Goal: Task Accomplishment & Management: Manage account settings

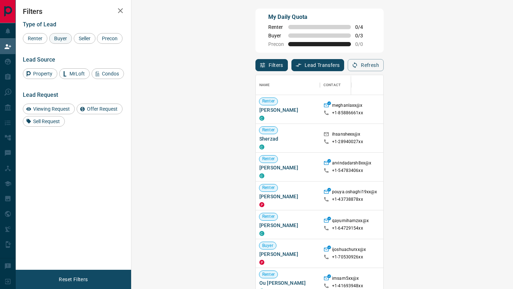
scroll to position [220, 366]
click at [58, 39] on span "Buyer" at bounding box center [61, 39] width 18 height 6
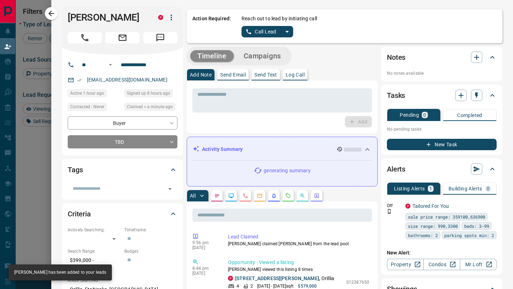
click at [259, 33] on button "Call Lead" at bounding box center [262, 31] width 40 height 11
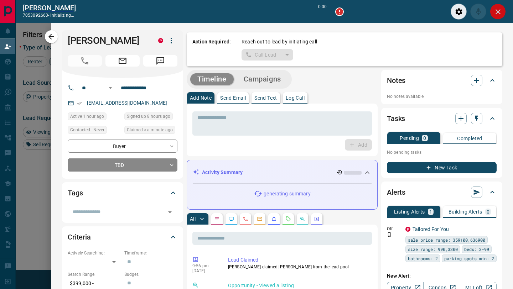
scroll to position [202, 366]
click at [505, 9] on button "Close" at bounding box center [498, 12] width 16 height 16
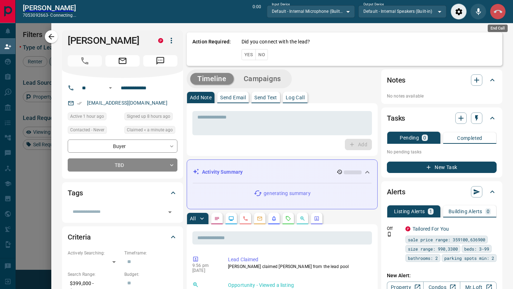
click at [502, 10] on icon "End Call" at bounding box center [498, 11] width 9 height 9
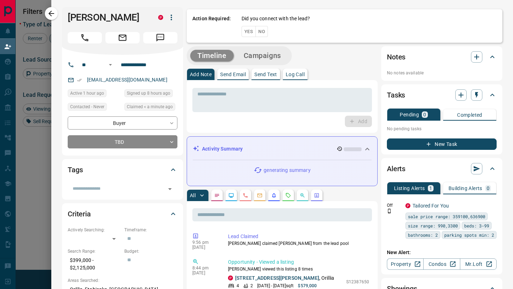
scroll to position [220, 366]
click at [263, 29] on button "No" at bounding box center [262, 31] width 12 height 11
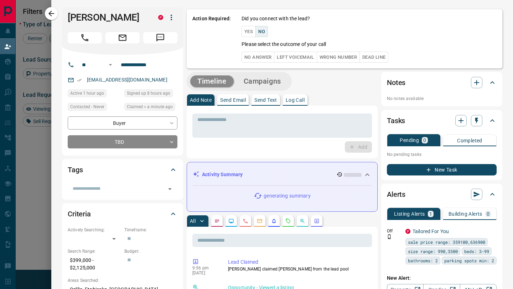
click at [259, 61] on button "No Answer" at bounding box center [258, 57] width 33 height 11
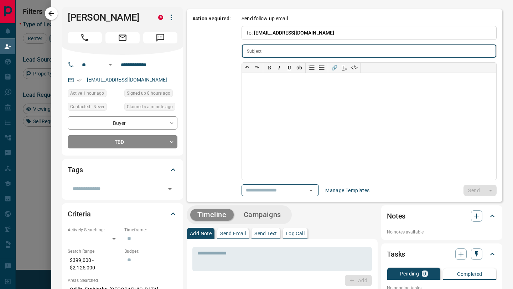
type input "**********"
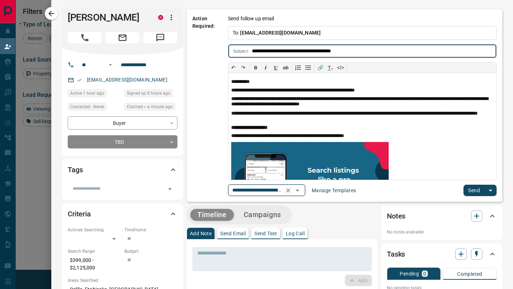
click at [300, 190] on icon "Open" at bounding box center [297, 190] width 9 height 9
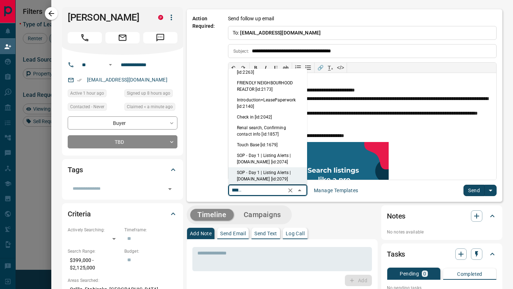
scroll to position [0, 0]
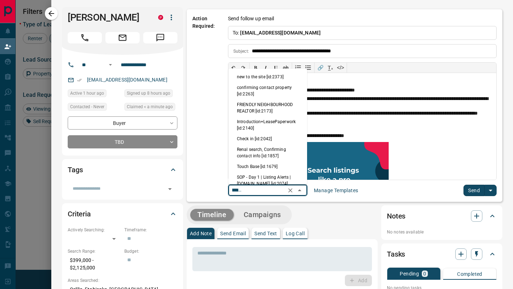
click at [263, 79] on li "new to the site [id:2373]" at bounding box center [267, 77] width 79 height 11
type input "**********"
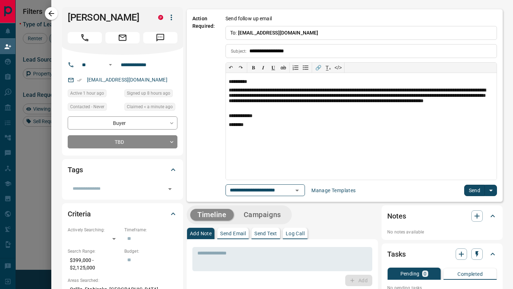
click at [475, 187] on button "Send" at bounding box center [474, 190] width 21 height 11
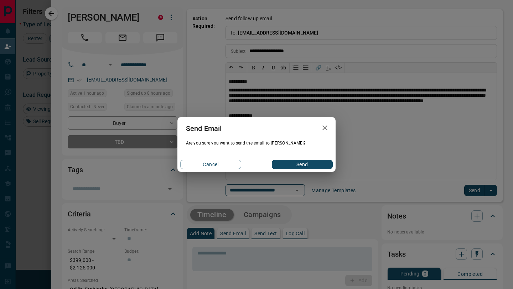
click at [310, 164] on button "Send" at bounding box center [302, 164] width 61 height 9
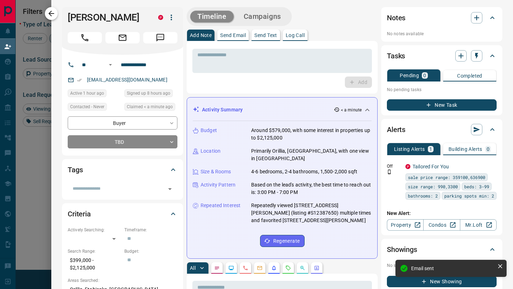
click at [53, 16] on icon "button" at bounding box center [51, 13] width 9 height 9
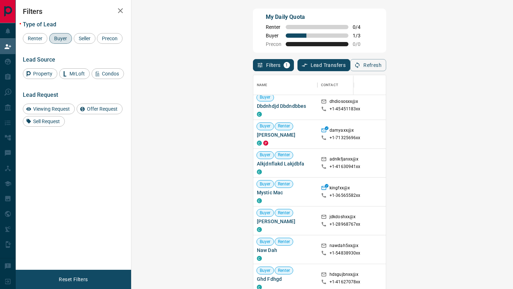
scroll to position [176, 0]
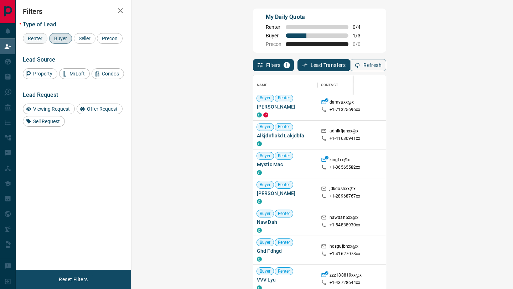
click at [30, 40] on span "Renter" at bounding box center [35, 39] width 20 height 6
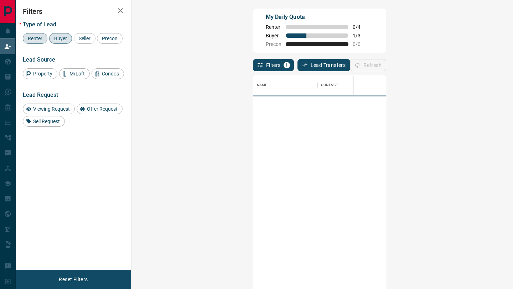
scroll to position [0, 0]
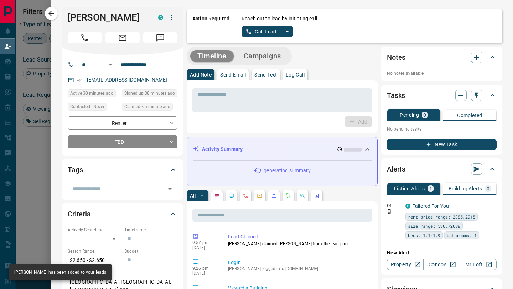
click at [260, 34] on button "Call Lead" at bounding box center [262, 31] width 40 height 11
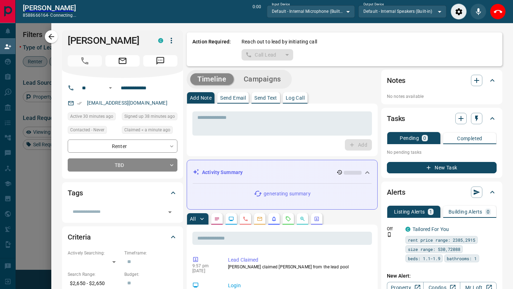
scroll to position [202, 366]
click at [499, 13] on icon "End Call" at bounding box center [498, 11] width 9 height 9
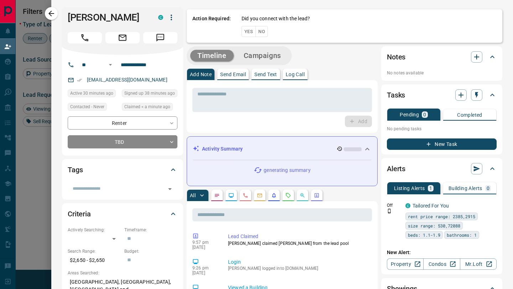
scroll to position [220, 366]
click at [263, 34] on button "No" at bounding box center [262, 31] width 12 height 11
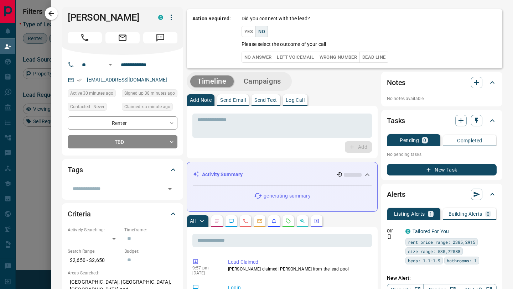
click at [266, 59] on button "No Answer" at bounding box center [258, 57] width 33 height 11
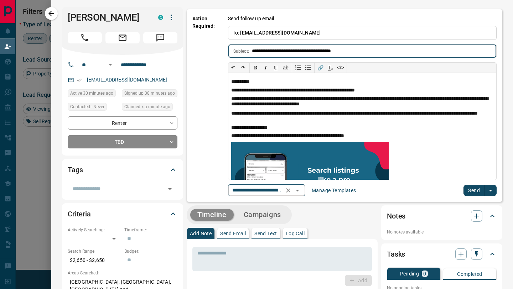
click at [301, 190] on icon "Open" at bounding box center [297, 190] width 9 height 9
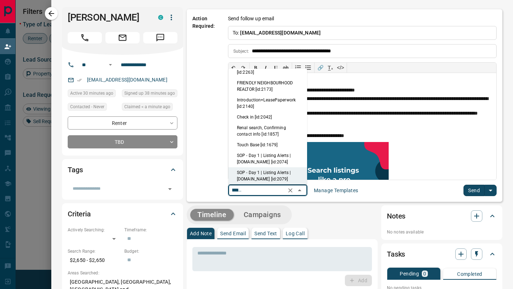
scroll to position [0, 0]
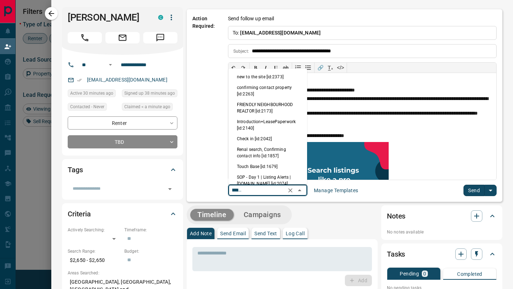
click at [268, 77] on li "new to the site [id:2373]" at bounding box center [267, 77] width 79 height 11
type input "**********"
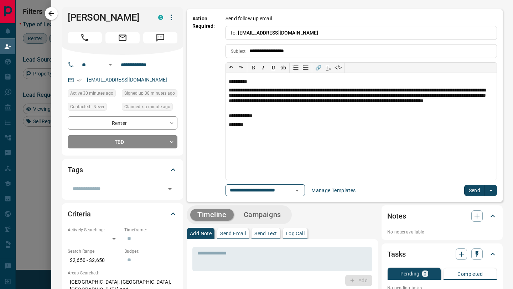
click at [473, 197] on div "**********" at bounding box center [345, 105] width 316 height 193
click at [473, 194] on button "Send" at bounding box center [474, 190] width 21 height 11
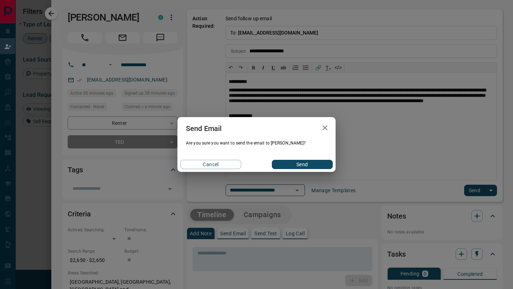
click at [295, 166] on button "Send" at bounding box center [302, 164] width 61 height 9
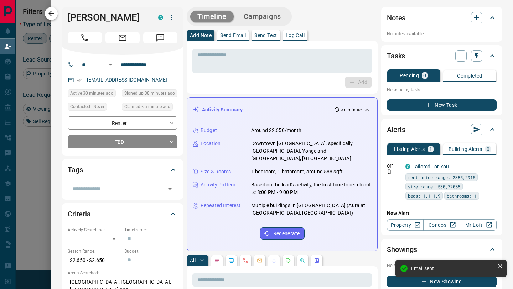
click at [56, 16] on button "button" at bounding box center [51, 13] width 13 height 13
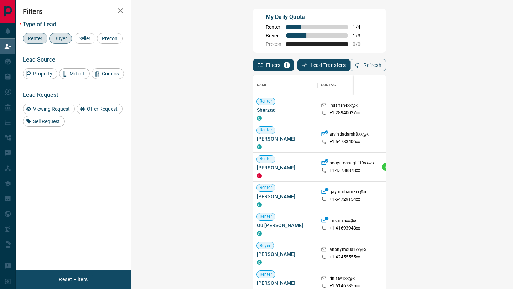
scroll to position [220, 366]
click at [62, 40] on span "Buyer" at bounding box center [61, 39] width 18 height 6
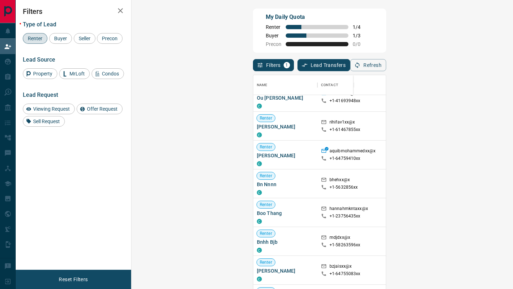
scroll to position [135, 0]
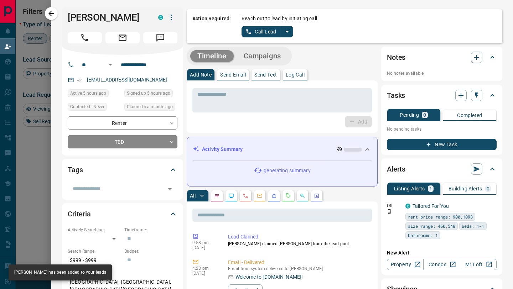
click at [268, 33] on button "Call Lead" at bounding box center [262, 31] width 40 height 11
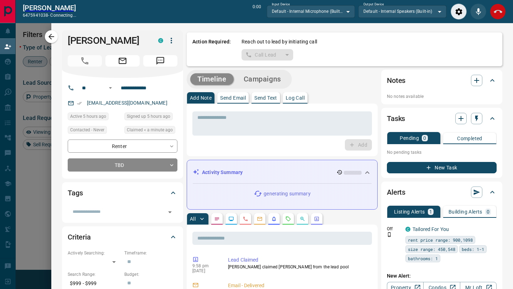
scroll to position [202, 366]
click at [493, 18] on div "End Call" at bounding box center [498, 12] width 16 height 16
click at [497, 14] on icon "End Call" at bounding box center [498, 11] width 9 height 9
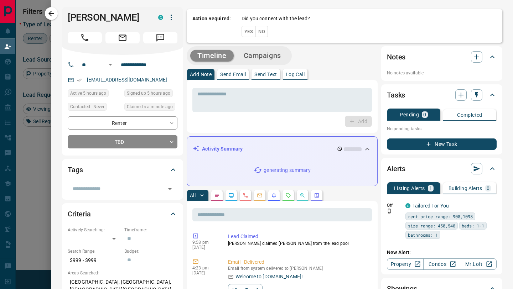
scroll to position [220, 366]
click at [263, 32] on button "No" at bounding box center [262, 31] width 12 height 11
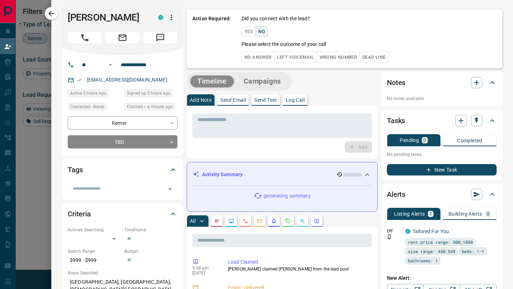
click at [262, 60] on button "No Answer" at bounding box center [258, 57] width 33 height 11
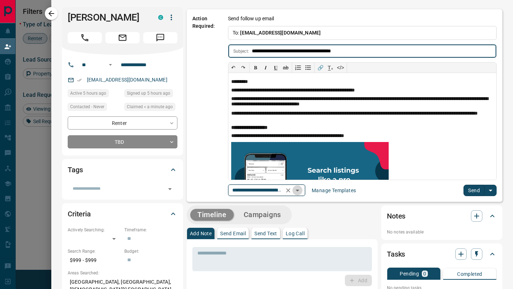
click at [301, 194] on icon "Open" at bounding box center [297, 190] width 9 height 9
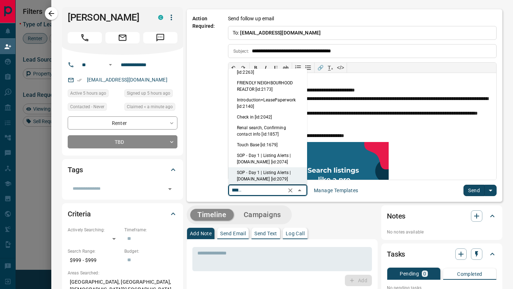
scroll to position [0, 0]
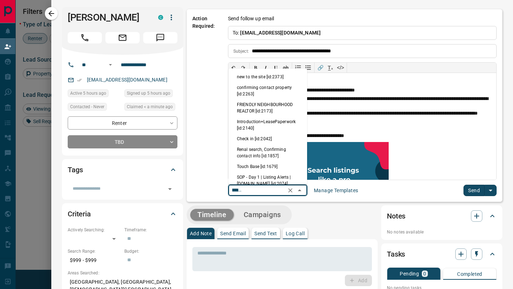
click at [273, 79] on li "new to the site [id:2373]" at bounding box center [267, 77] width 79 height 11
type input "**********"
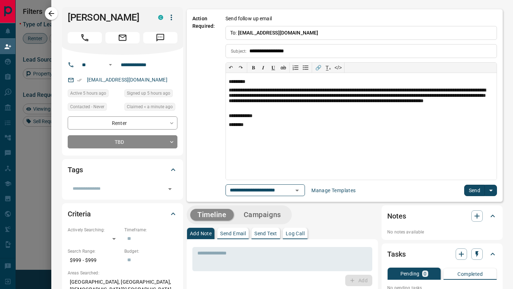
click at [473, 194] on button "Send" at bounding box center [474, 190] width 21 height 11
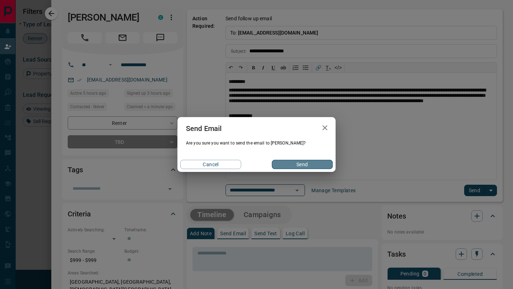
click at [309, 164] on button "Send" at bounding box center [302, 164] width 61 height 9
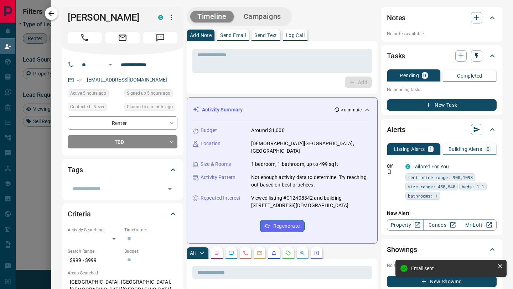
click at [53, 16] on icon "button" at bounding box center [51, 13] width 9 height 9
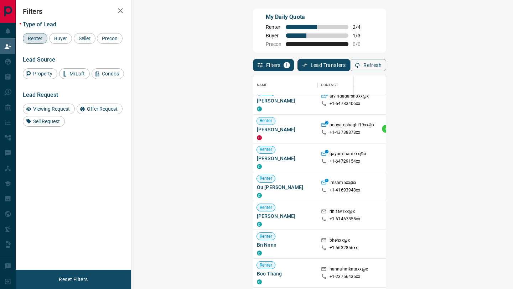
scroll to position [40, 0]
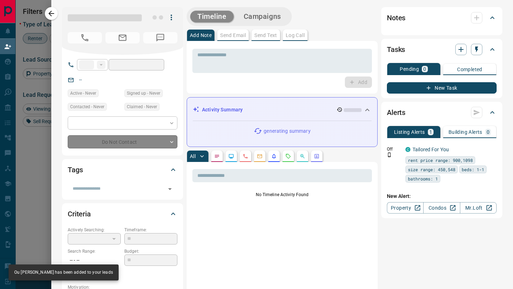
type input "**"
type input "**********"
type input "**"
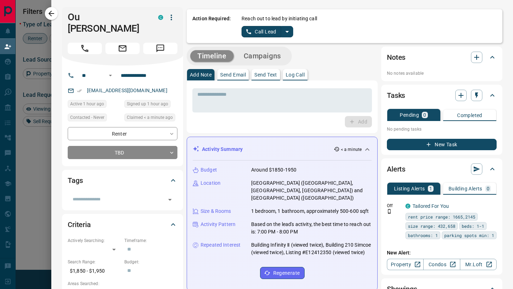
click at [256, 33] on button "Call Lead" at bounding box center [262, 31] width 40 height 11
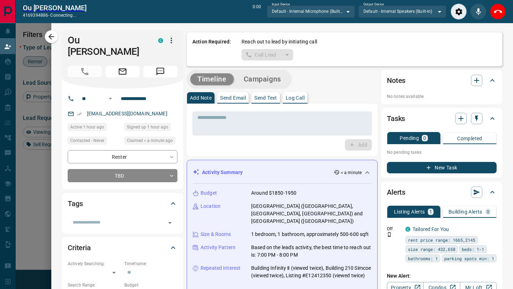
scroll to position [202, 366]
click at [500, 10] on icon "End Call" at bounding box center [498, 11] width 9 height 3
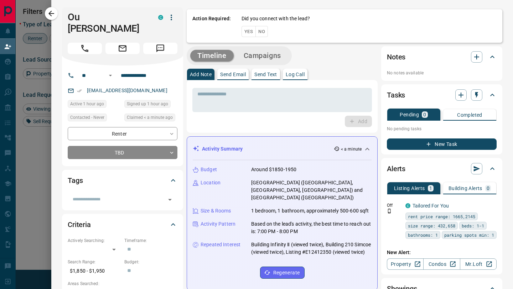
scroll to position [220, 366]
click at [263, 33] on button "No" at bounding box center [262, 31] width 12 height 11
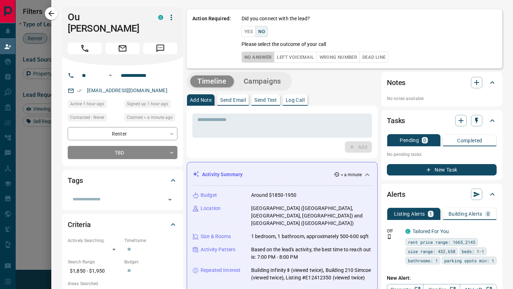
click at [263, 58] on button "No Answer" at bounding box center [258, 57] width 33 height 11
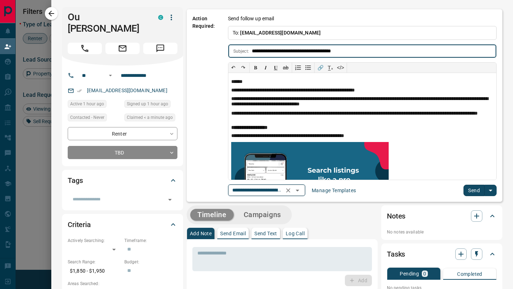
click at [300, 187] on icon "Open" at bounding box center [297, 190] width 9 height 9
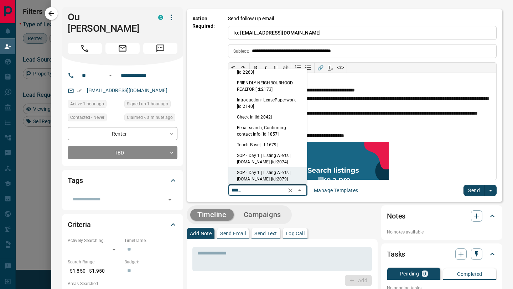
scroll to position [0, 0]
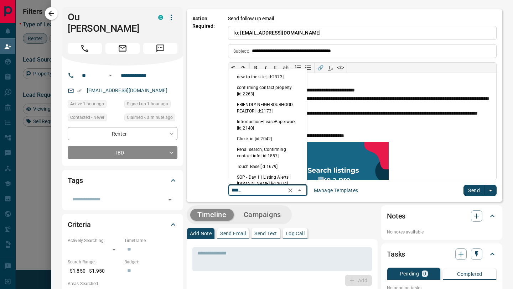
click at [281, 78] on li "new to the site [id:2373]" at bounding box center [267, 77] width 79 height 11
type input "**********"
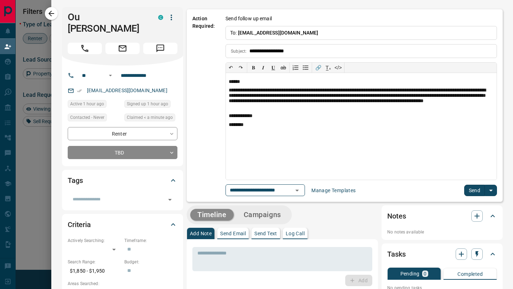
click at [476, 190] on button "Send" at bounding box center [474, 190] width 21 height 11
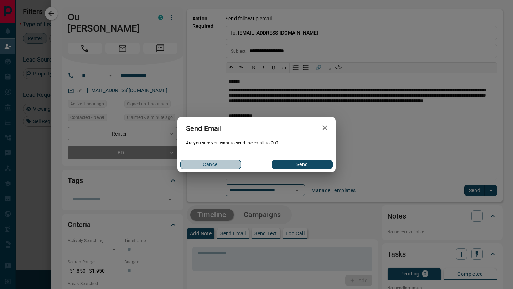
click at [229, 164] on button "Cancel" at bounding box center [210, 164] width 61 height 9
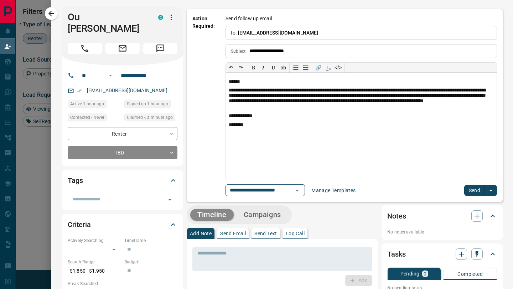
click at [261, 78] on div "**********" at bounding box center [361, 126] width 271 height 107
click at [477, 189] on button "Send" at bounding box center [474, 190] width 21 height 11
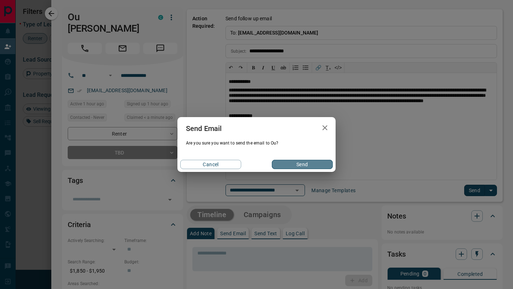
click at [305, 167] on button "Send" at bounding box center [302, 164] width 61 height 9
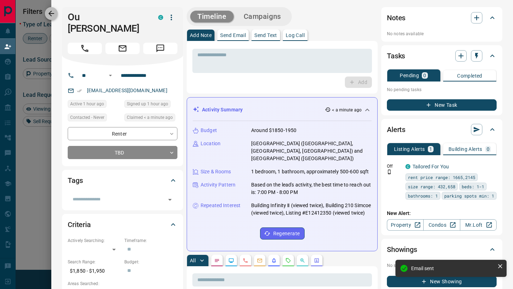
click at [51, 14] on icon "button" at bounding box center [51, 14] width 6 height 6
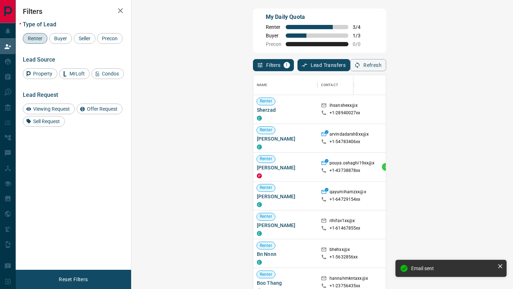
scroll to position [220, 366]
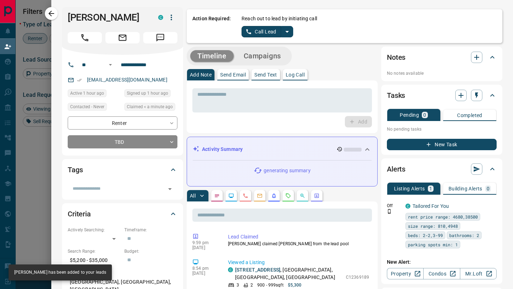
click at [250, 33] on icon "split button" at bounding box center [248, 31] width 5 height 5
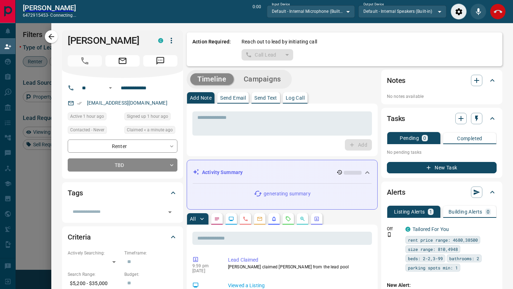
scroll to position [202, 366]
click at [500, 7] on icon "End Call" at bounding box center [498, 11] width 9 height 9
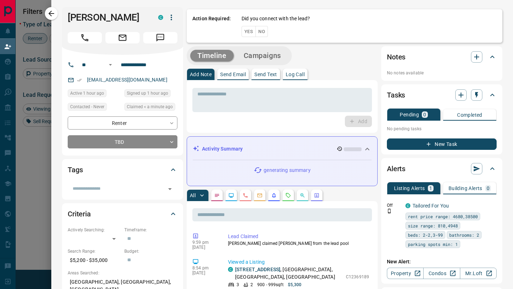
scroll to position [220, 366]
click at [263, 32] on button "No" at bounding box center [262, 31] width 12 height 11
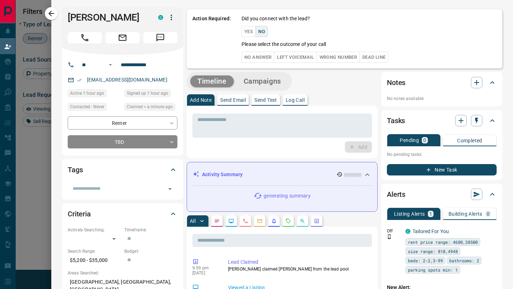
click at [262, 54] on button "No Answer" at bounding box center [258, 57] width 33 height 11
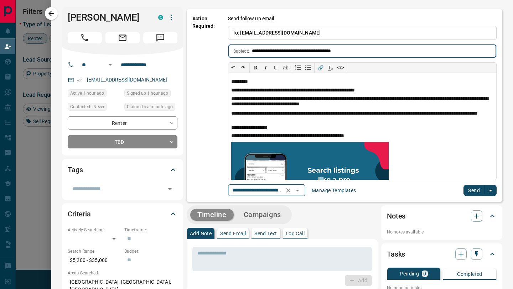
click at [301, 192] on icon "Open" at bounding box center [297, 190] width 9 height 9
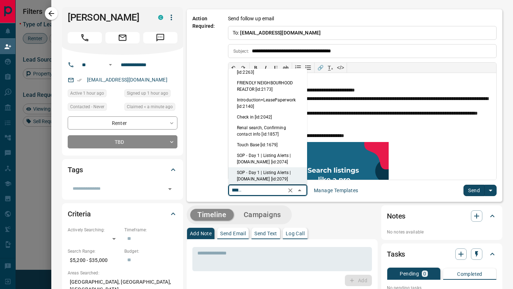
scroll to position [0, 0]
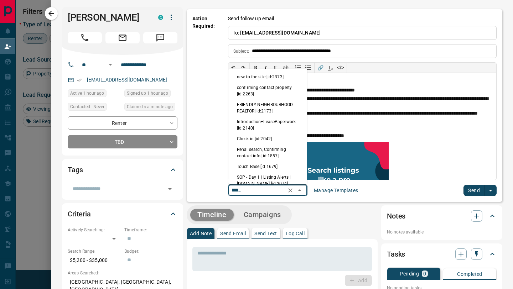
click at [272, 76] on li "new to the site [id:2373]" at bounding box center [267, 77] width 79 height 11
type input "**********"
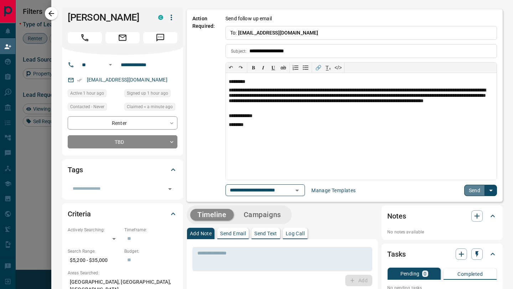
click at [469, 190] on button "Send" at bounding box center [474, 190] width 21 height 11
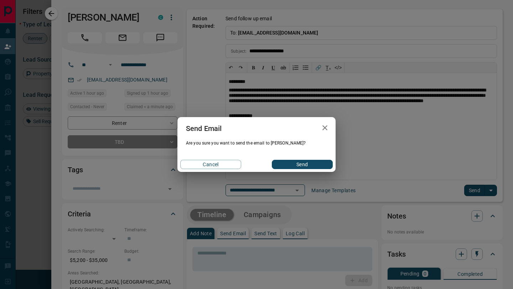
click at [314, 159] on div "Cancel Send" at bounding box center [257, 164] width 158 height 15
click at [317, 163] on button "Send" at bounding box center [302, 164] width 61 height 9
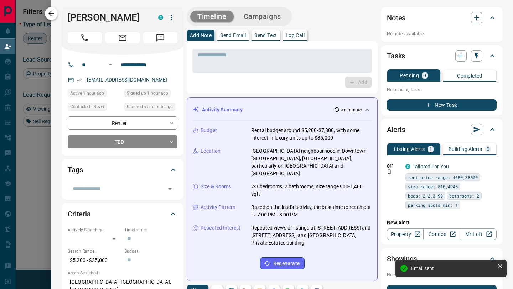
click at [48, 15] on icon "button" at bounding box center [51, 13] width 9 height 9
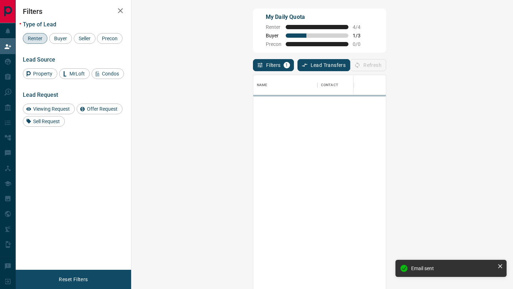
scroll to position [220, 366]
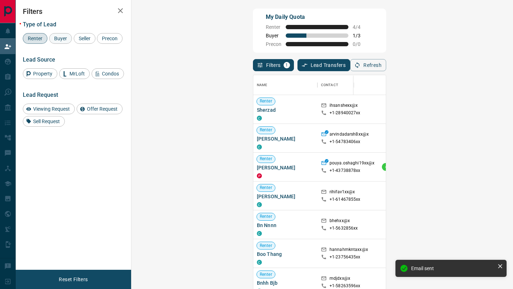
click at [65, 40] on span "Buyer" at bounding box center [61, 39] width 18 height 6
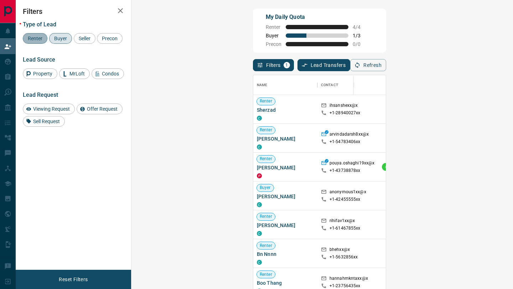
click at [38, 40] on span "Renter" at bounding box center [35, 39] width 20 height 6
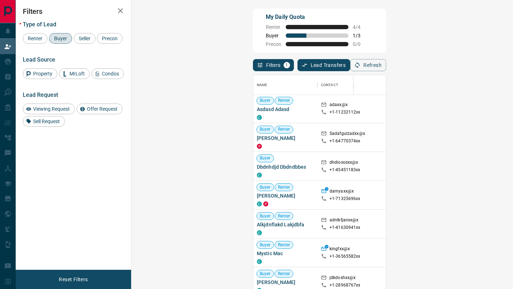
scroll to position [101, 0]
